Goal: Ask a question: Seek information or help from site administrators or community

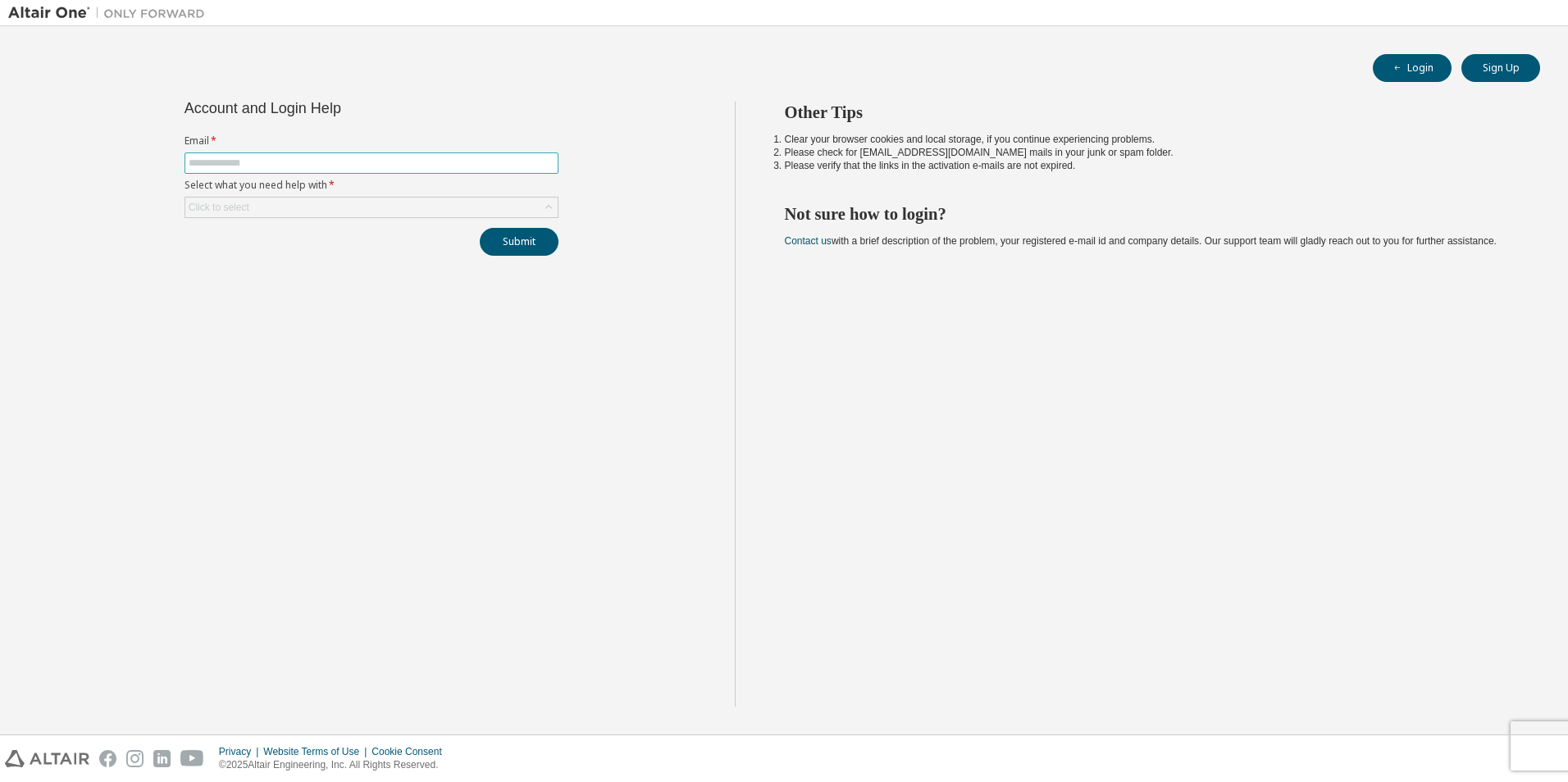
click at [236, 171] on span at bounding box center [371, 162] width 374 height 21
click at [236, 165] on input "text" at bounding box center [371, 163] width 366 height 13
type input "**********"
click at [248, 211] on div "Click to select" at bounding box center [219, 208] width 61 height 13
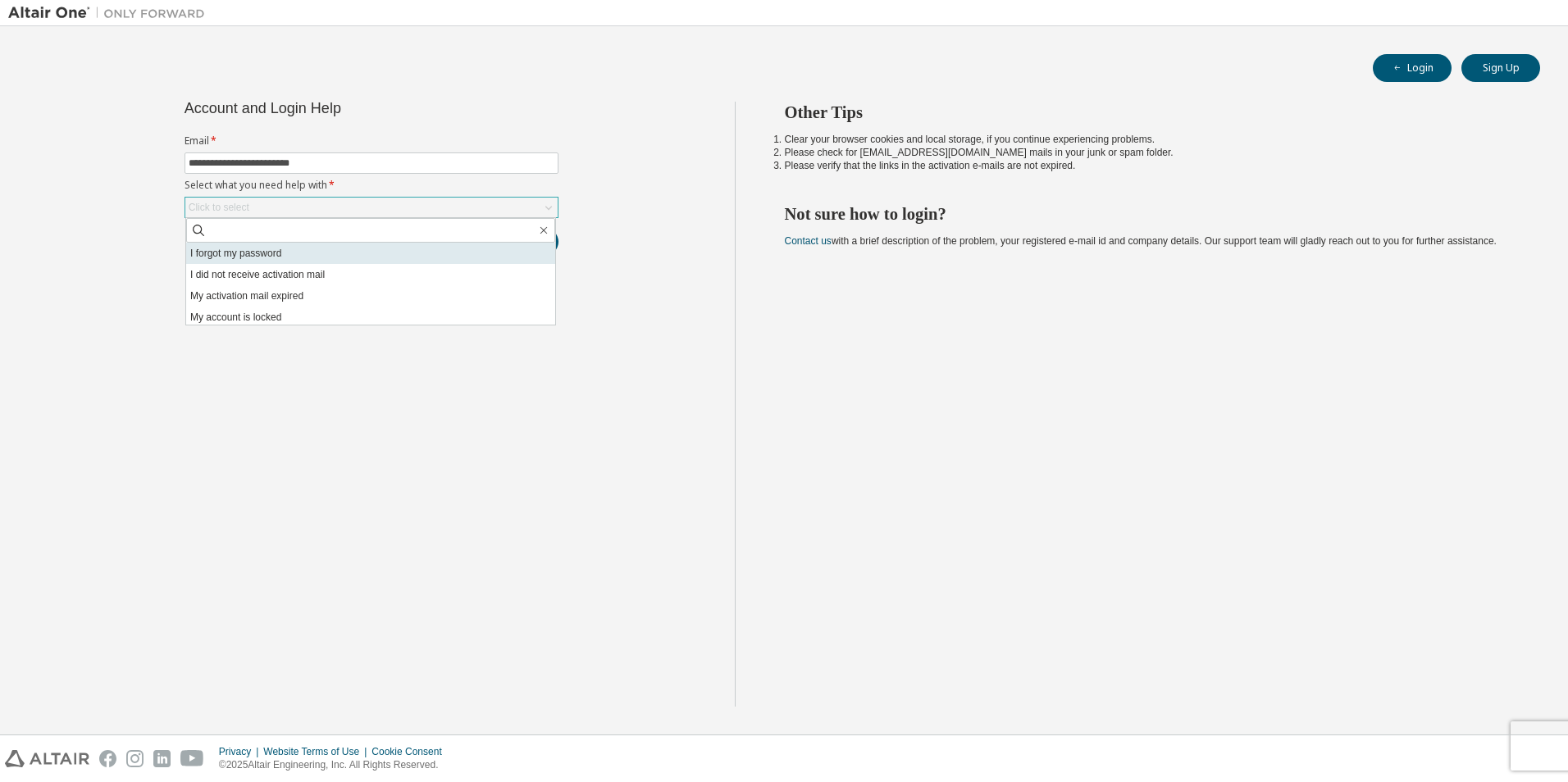
click at [247, 251] on li "I forgot my password" at bounding box center [370, 253] width 369 height 21
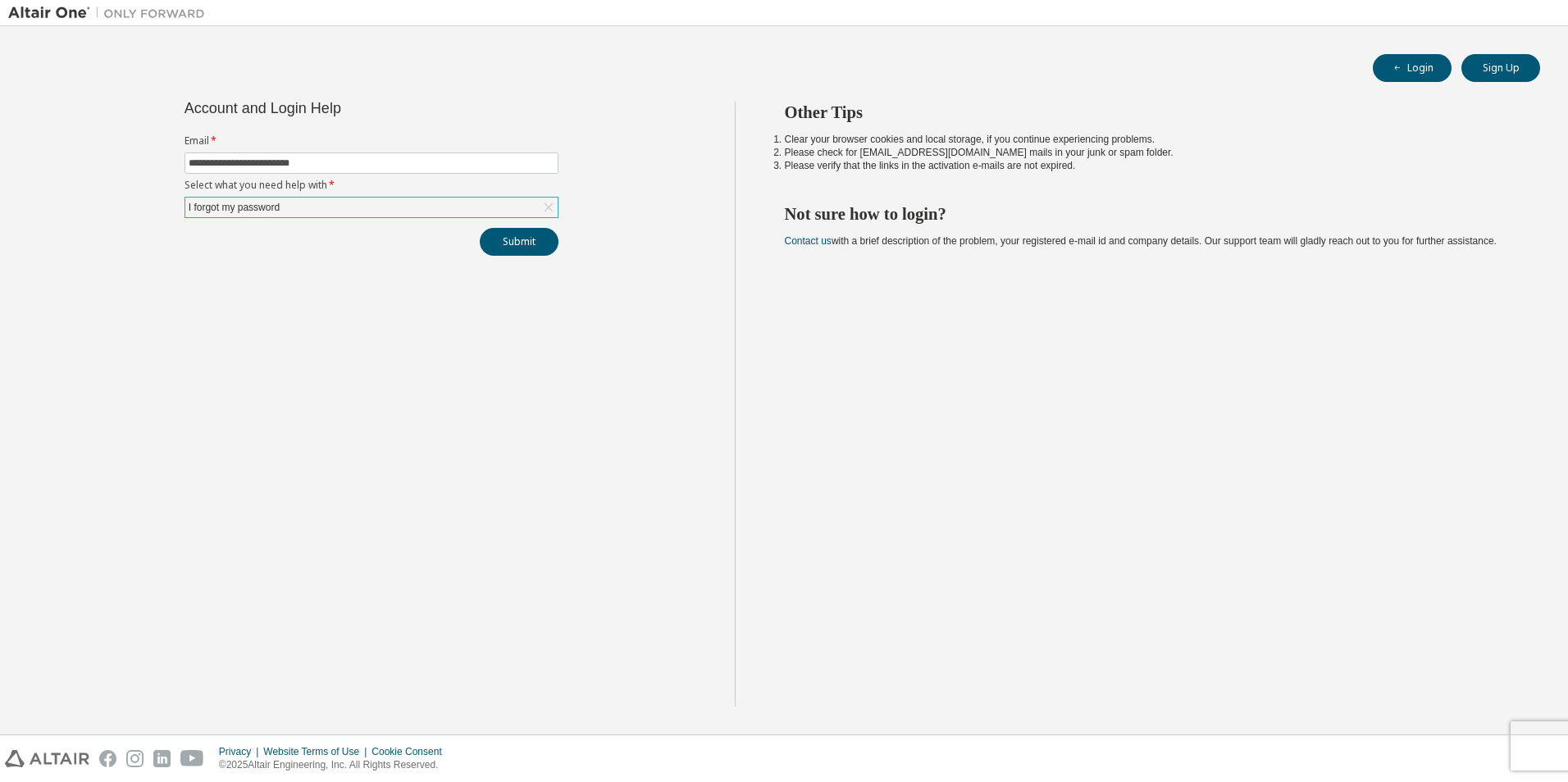
click at [250, 209] on div "I forgot my password" at bounding box center [234, 207] width 96 height 18
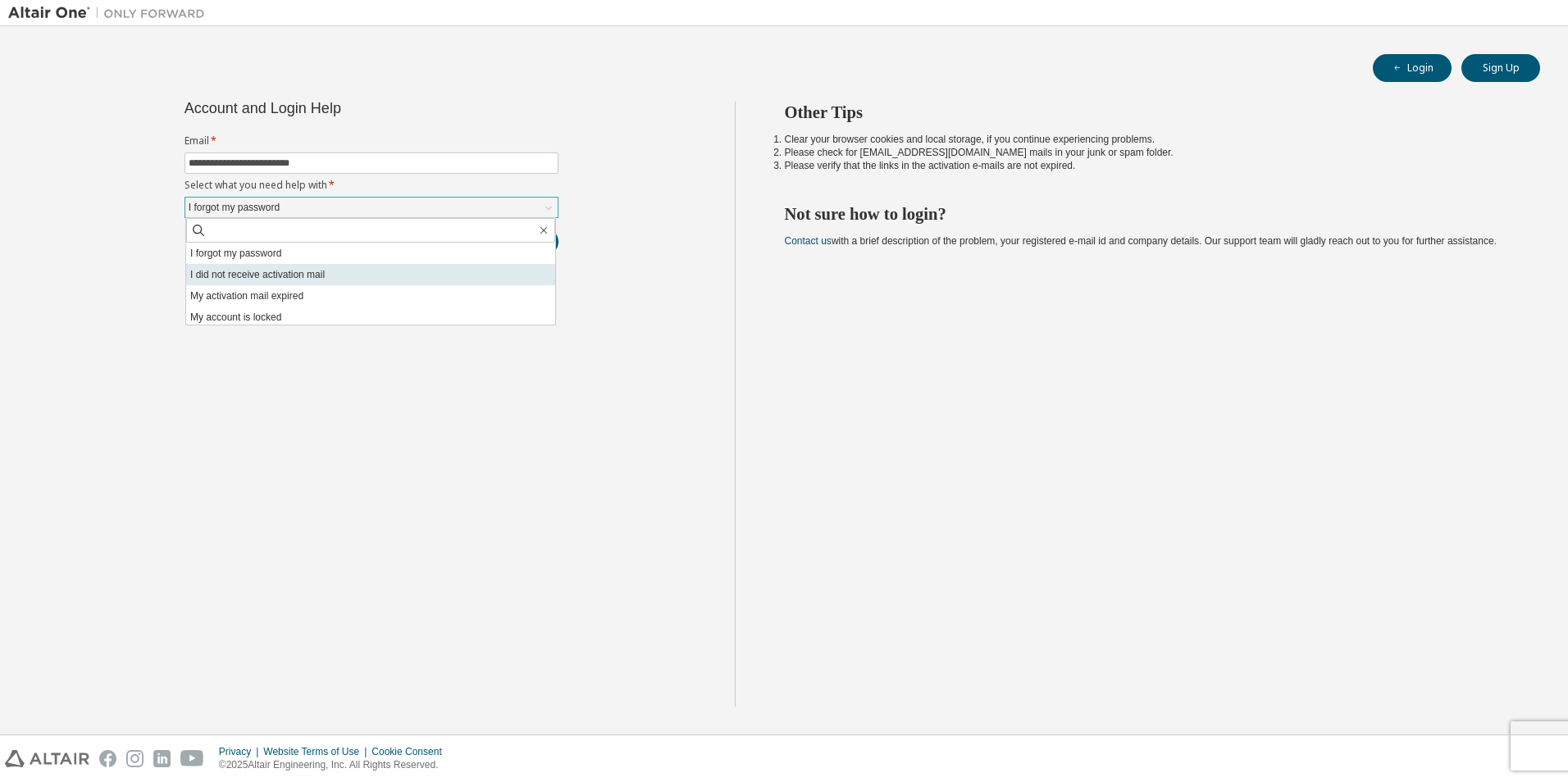
click at [255, 277] on li "I did not receive activation mail" at bounding box center [370, 274] width 369 height 21
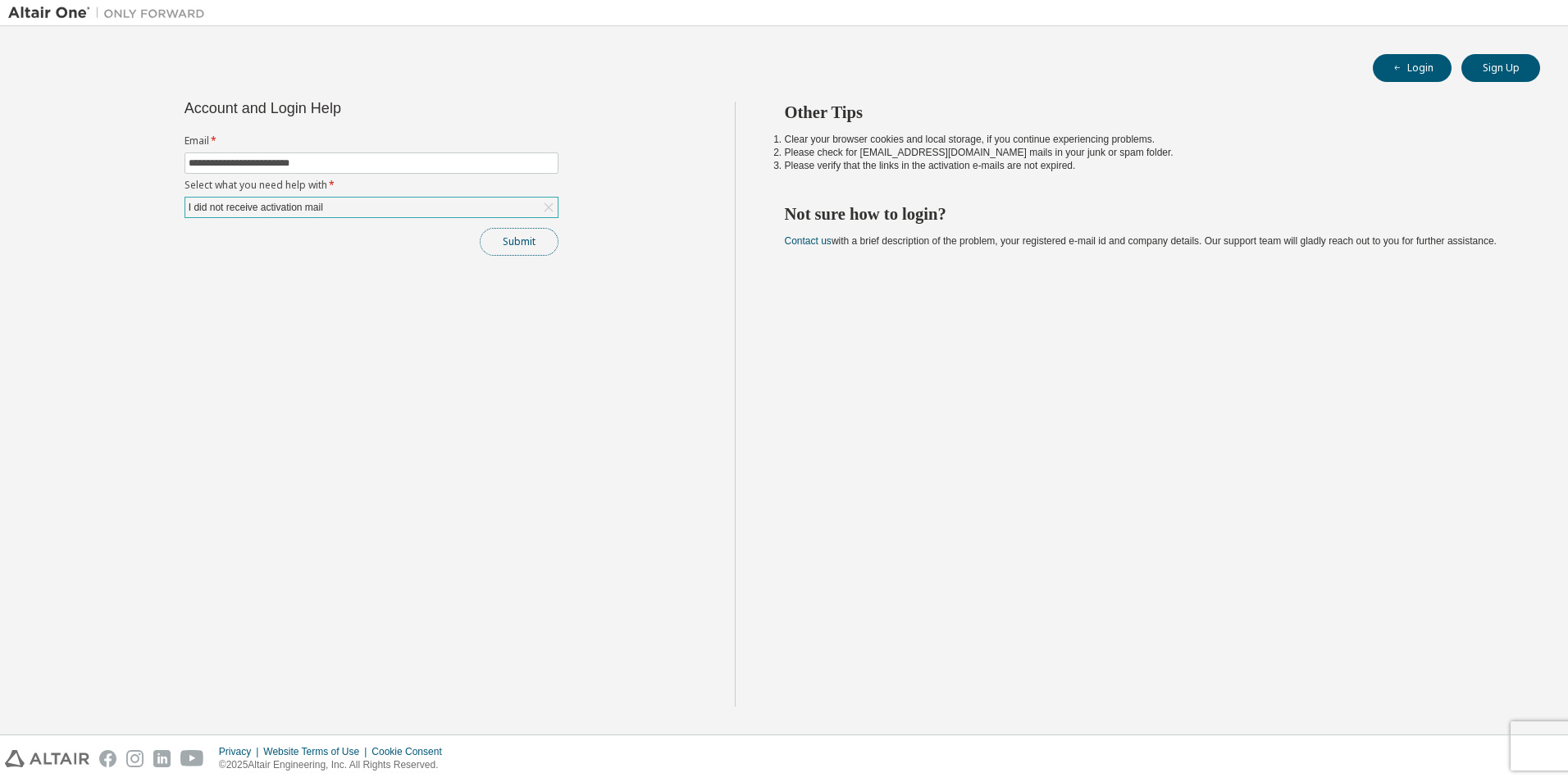
click at [505, 255] on button "Submit" at bounding box center [520, 241] width 79 height 28
click at [488, 209] on div "I did not receive activation mail" at bounding box center [371, 207] width 372 height 19
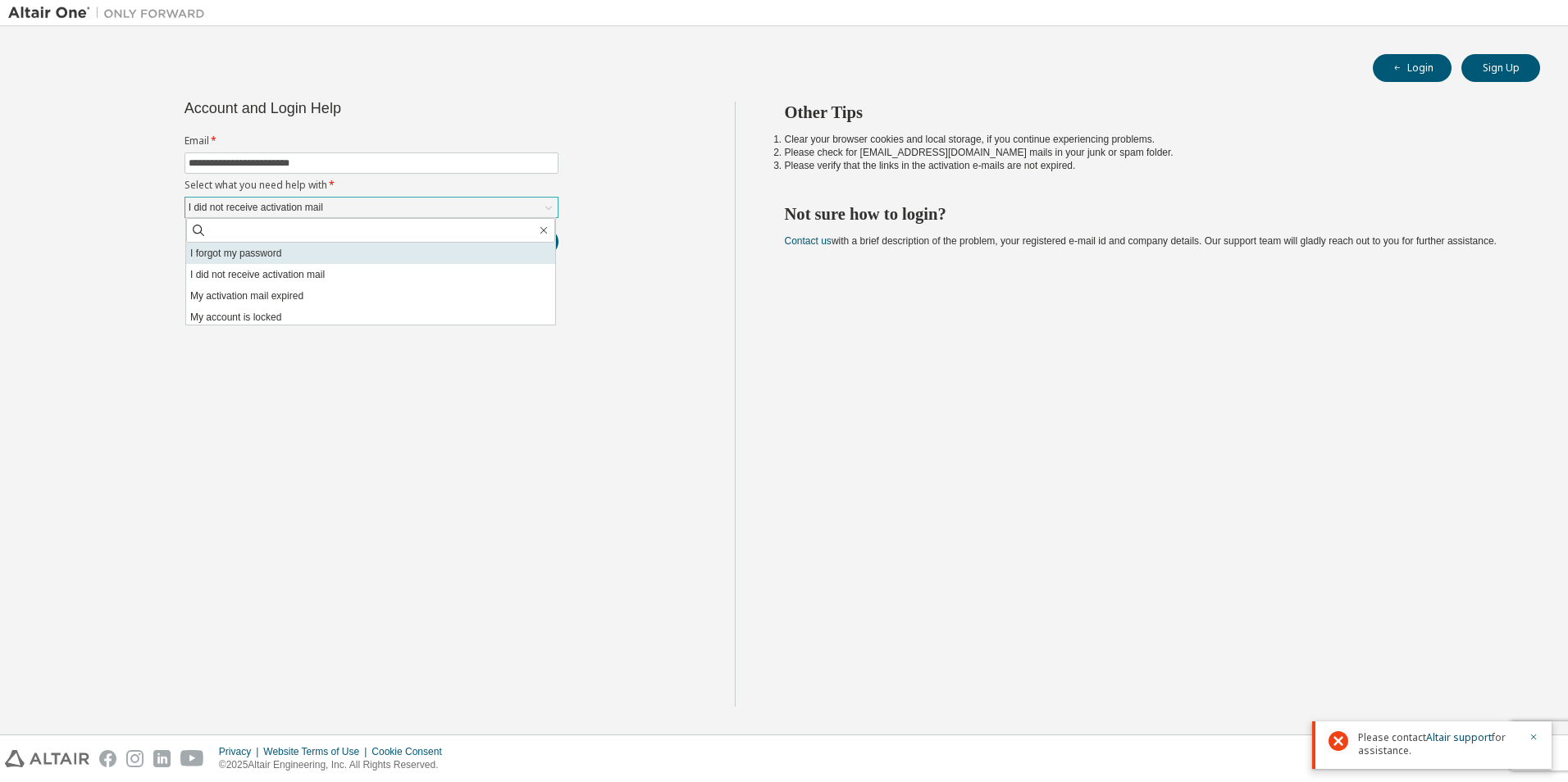
click at [351, 252] on li "I forgot my password" at bounding box center [370, 253] width 369 height 21
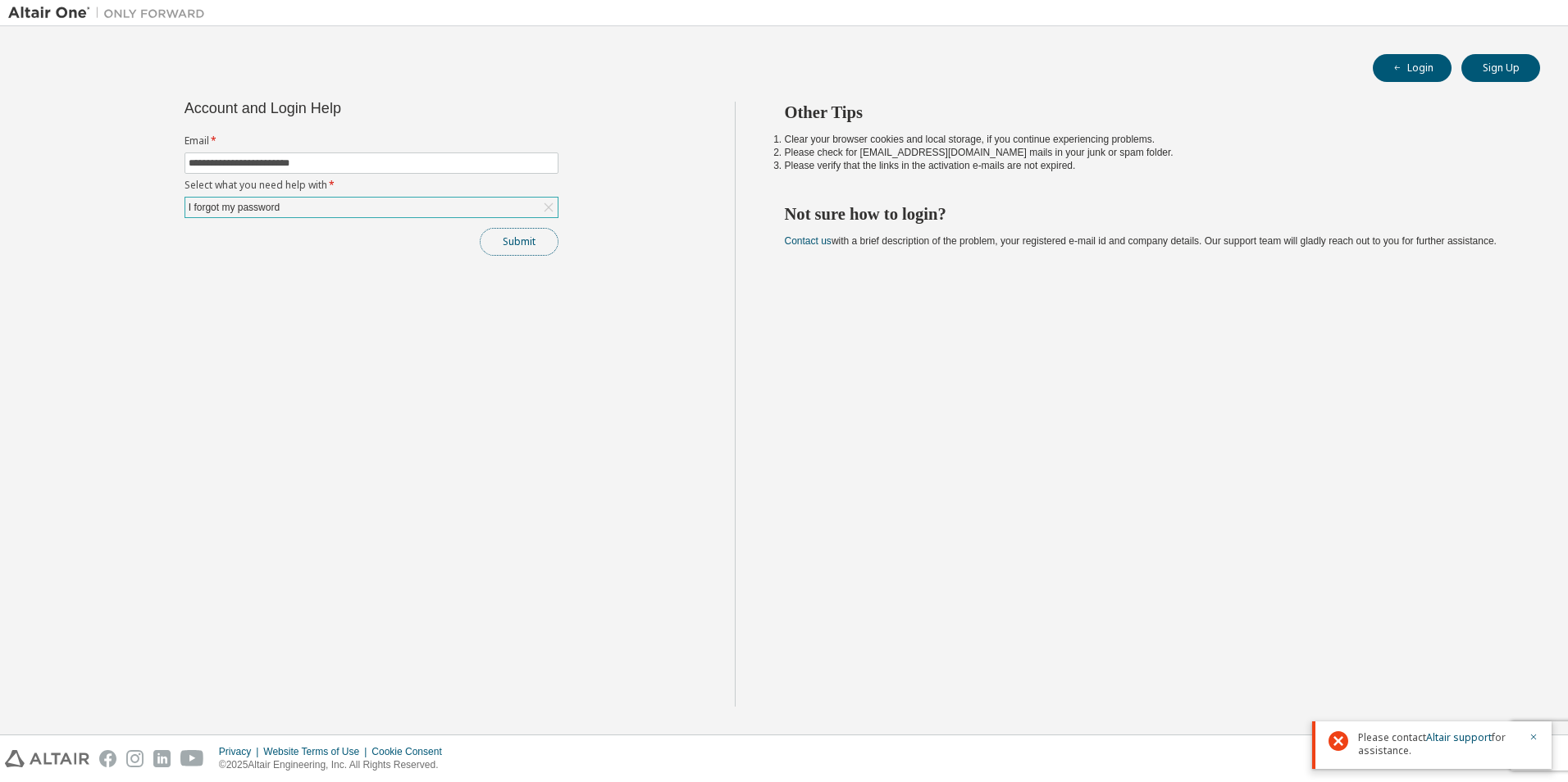
click at [540, 245] on button "Submit" at bounding box center [520, 241] width 79 height 28
